Goal: Task Accomplishment & Management: Manage account settings

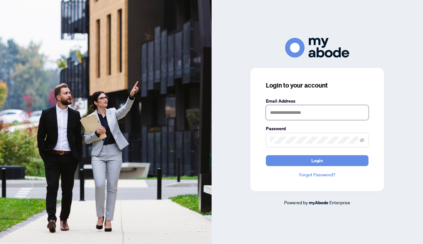
type input "**********"
click at [317, 160] on button "Login" at bounding box center [317, 160] width 103 height 11
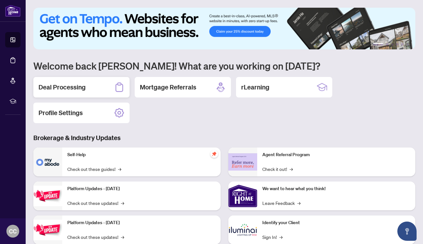
click at [81, 86] on h2 "Deal Processing" at bounding box center [61, 87] width 47 height 9
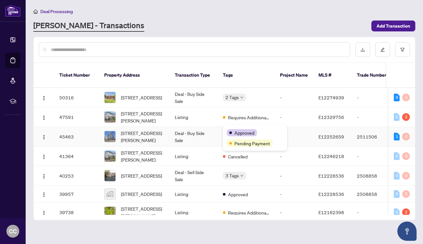
click at [241, 130] on div "Approved" at bounding box center [255, 132] width 56 height 8
click at [214, 128] on td "Deal - Buy Side Sale" at bounding box center [194, 137] width 48 height 20
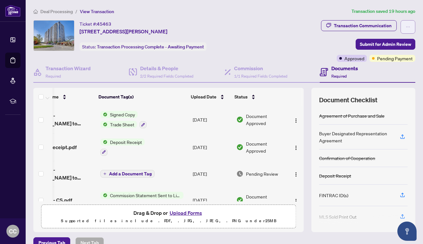
click at [406, 23] on span "button" at bounding box center [407, 27] width 4 height 10
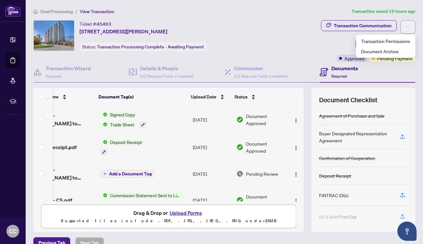
click at [407, 23] on span "button" at bounding box center [407, 27] width 4 height 10
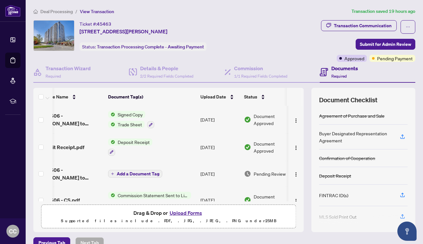
click at [85, 10] on span "View Transaction" at bounding box center [97, 12] width 34 height 6
click at [60, 10] on span "Deal Processing" at bounding box center [56, 12] width 32 height 6
